Goal: Task Accomplishment & Management: Use online tool/utility

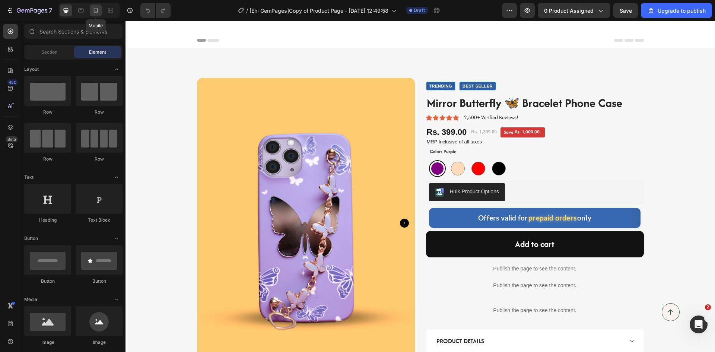
click at [96, 9] on icon at bounding box center [95, 10] width 7 height 7
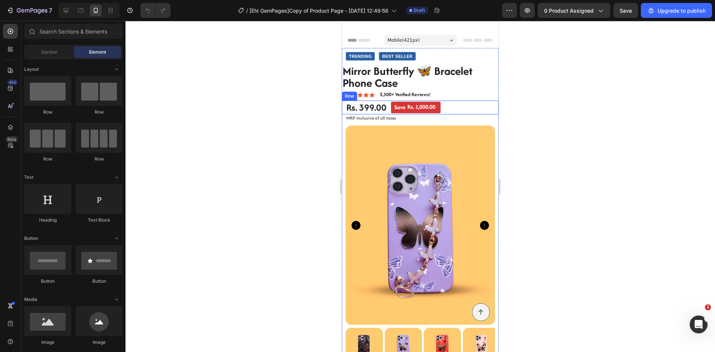
click at [345, 108] on div "Rs. 399.00 Product Price Product Price Save Rs. 1,000.00 Discount Tag Row" at bounding box center [420, 107] width 157 height 14
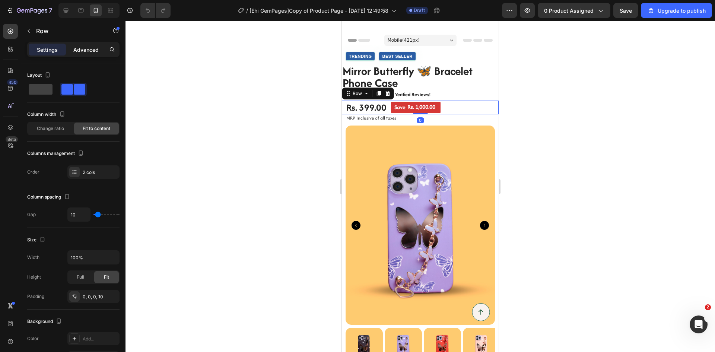
click at [75, 50] on p "Advanced" at bounding box center [85, 50] width 25 height 8
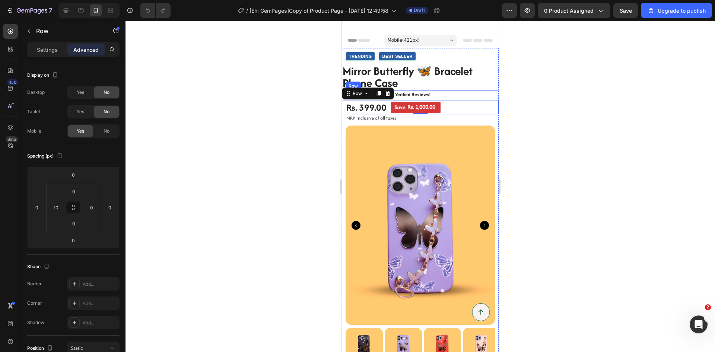
click at [462, 93] on div "Icon Icon Icon Icon Icon Icon List 2,500+ Verified Reviews! Text Block Row" at bounding box center [423, 94] width 157 height 8
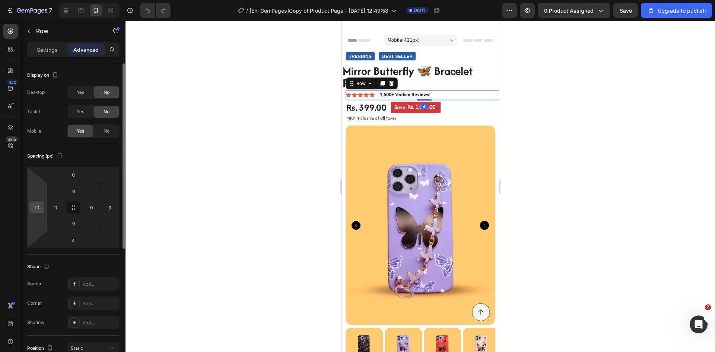
click at [38, 207] on input "10" at bounding box center [36, 207] width 11 height 11
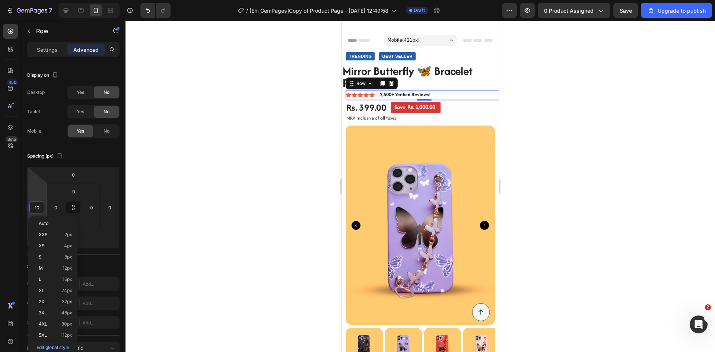
click at [205, 134] on div at bounding box center [419, 186] width 589 height 331
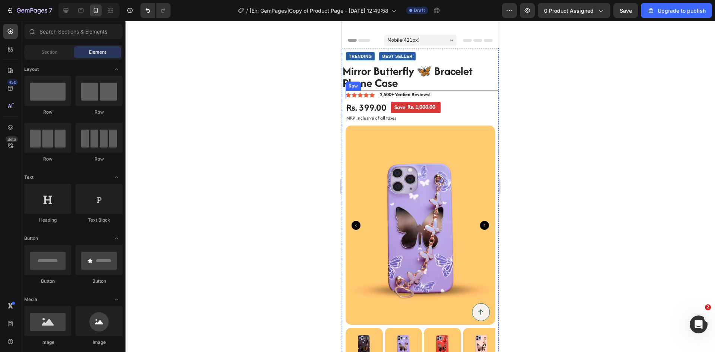
click at [464, 95] on div "Icon Icon Icon Icon Icon Icon List 2,500+ Verified Reviews! Text Block Row" at bounding box center [423, 94] width 157 height 8
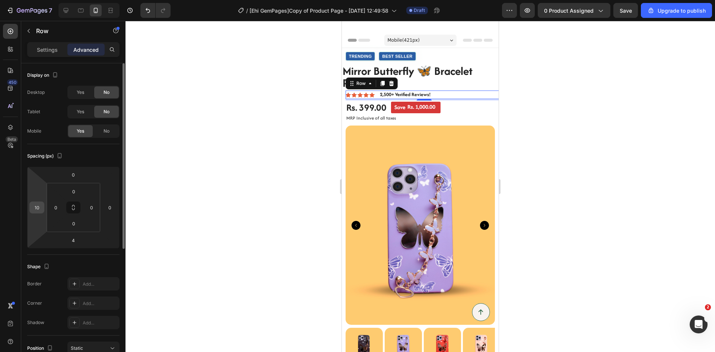
click at [35, 207] on input "10" at bounding box center [36, 207] width 11 height 11
type input "0"
click at [55, 205] on input "0" at bounding box center [55, 207] width 11 height 11
type input "10"
click at [236, 185] on div at bounding box center [419, 186] width 589 height 331
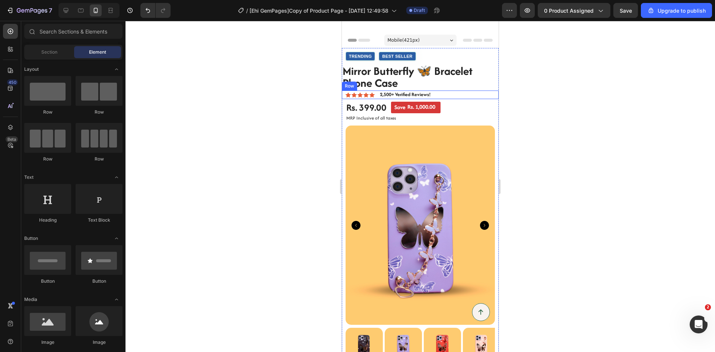
click at [461, 96] on div "Icon Icon Icon Icon Icon Icon List 2,500+ Verified Reviews! Text Block Row" at bounding box center [420, 94] width 157 height 8
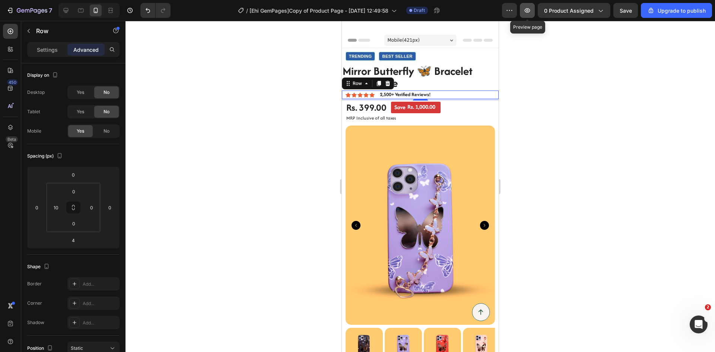
click at [527, 10] on icon "button" at bounding box center [527, 10] width 2 height 2
click at [613, 10] on div "Preview 0 product assigned Save Upgrade to publish" at bounding box center [607, 10] width 210 height 15
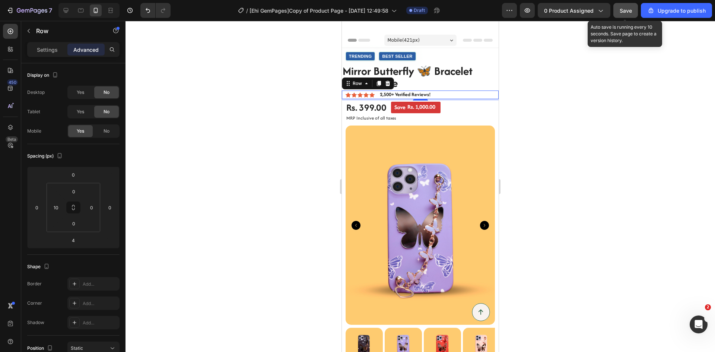
click at [623, 10] on span "Save" at bounding box center [625, 10] width 12 height 6
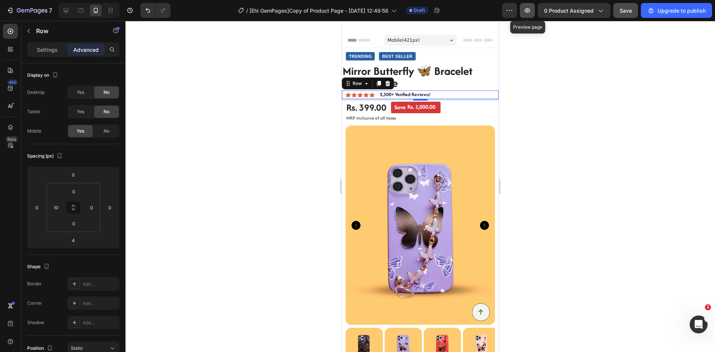
click at [529, 7] on icon "button" at bounding box center [526, 10] width 7 height 7
